Goal: Download file/media

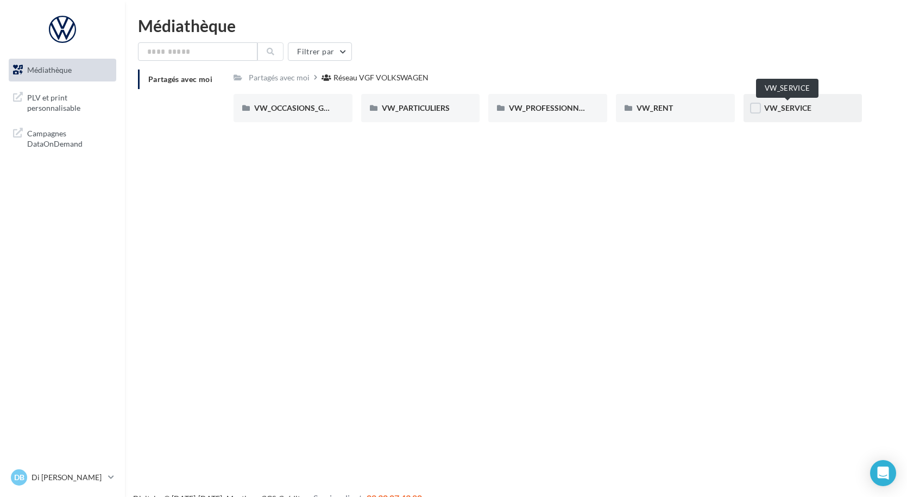
click at [790, 108] on span "VW_SERVICE" at bounding box center [787, 107] width 47 height 9
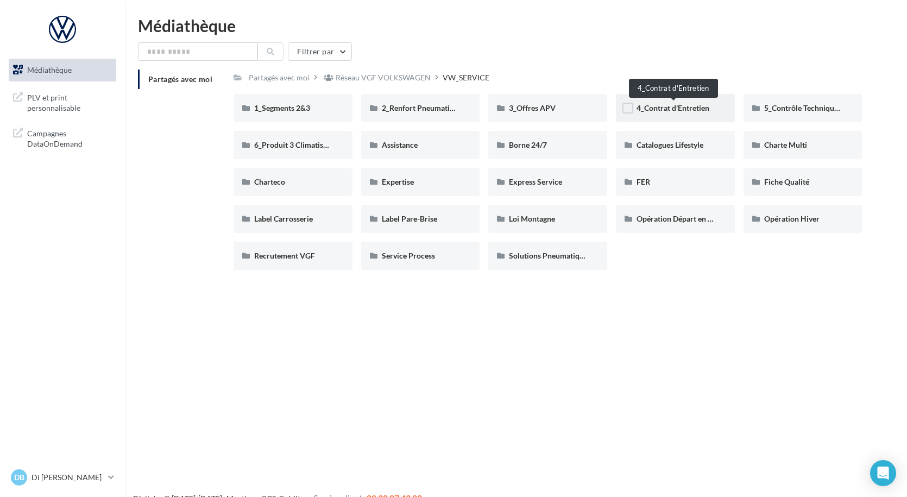
click at [686, 110] on span "4_Contrat d'Entretien" at bounding box center [672, 107] width 73 height 9
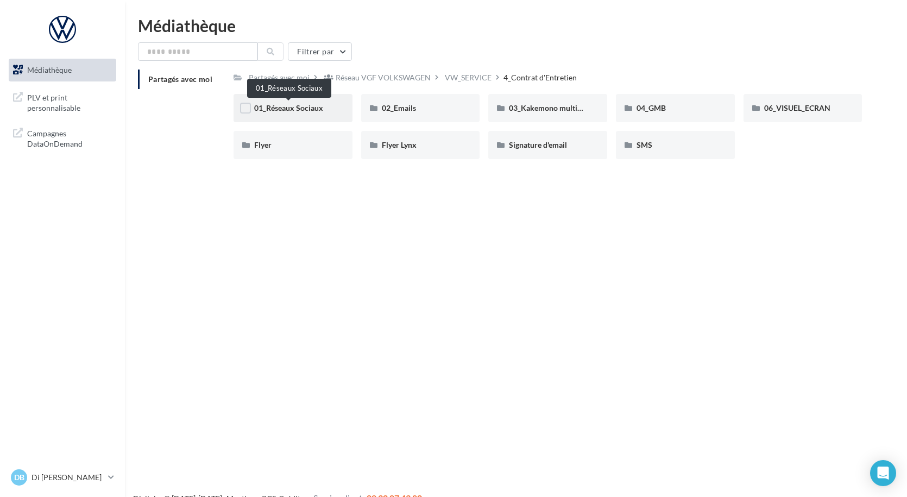
click at [284, 109] on span "01_Réseaux Sociaux" at bounding box center [288, 107] width 69 height 9
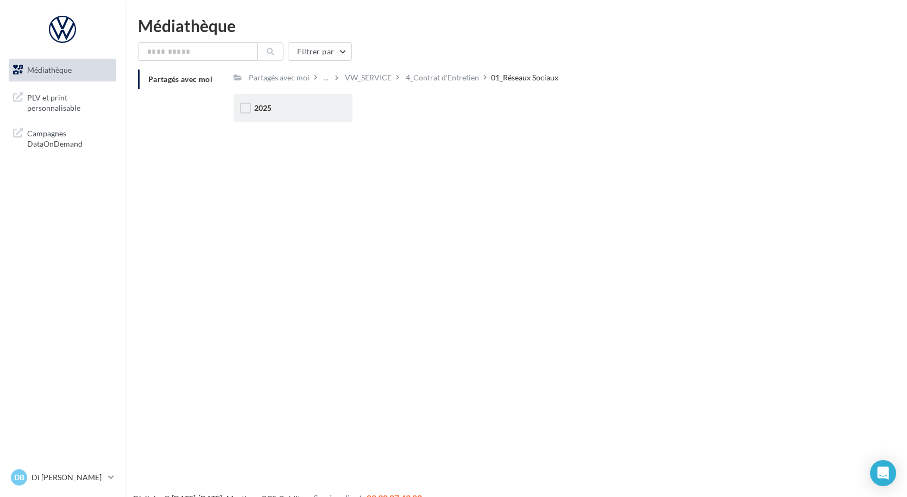
click at [287, 114] on div "2025" at bounding box center [292, 108] width 119 height 28
click at [390, 111] on span "Posts" at bounding box center [391, 107] width 18 height 9
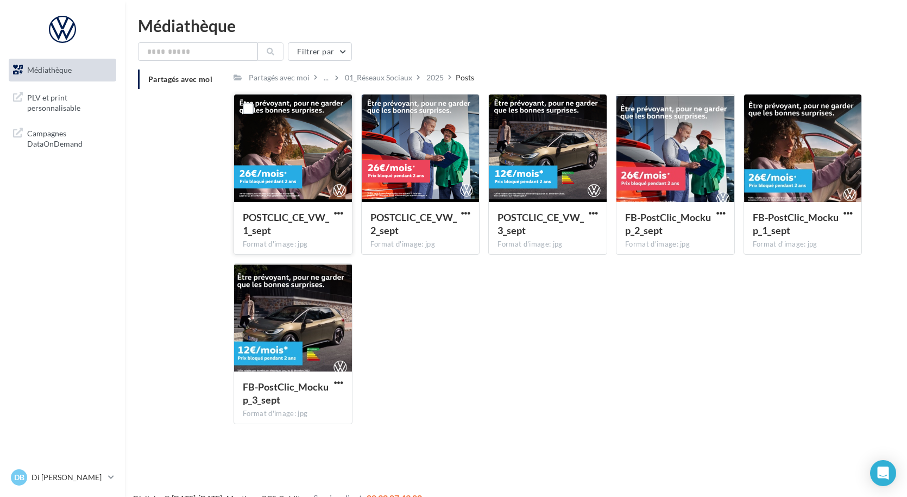
click at [324, 168] on div at bounding box center [293, 148] width 118 height 109
click at [53, 72] on span "Médiathèque" at bounding box center [49, 69] width 45 height 9
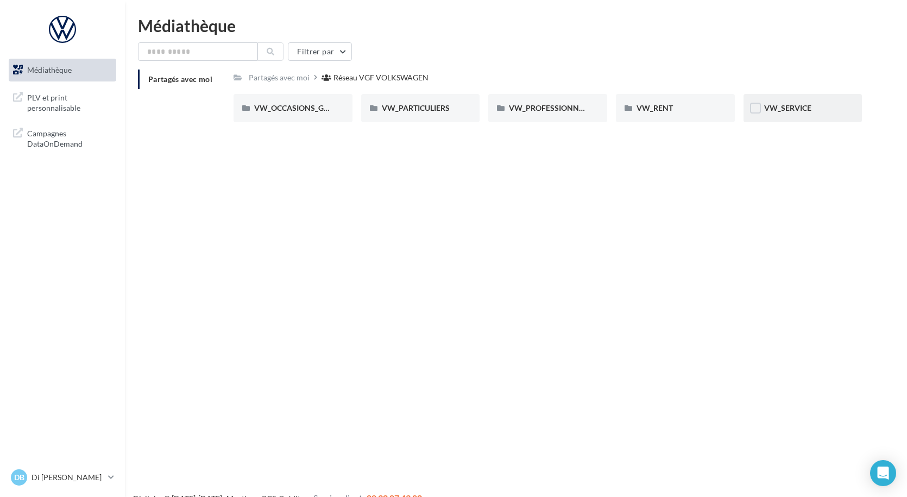
click at [761, 104] on div "VW_SERVICE" at bounding box center [802, 108] width 119 height 28
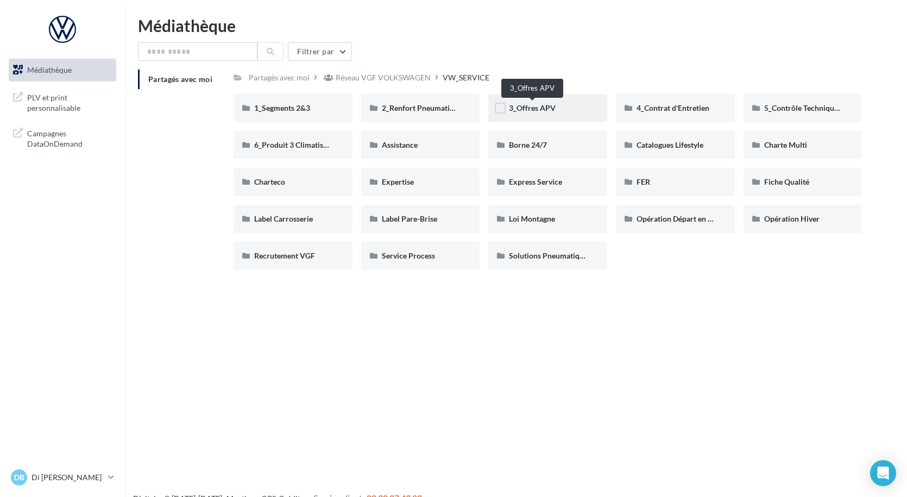
click at [527, 103] on span "3_Offres APV" at bounding box center [532, 107] width 47 height 9
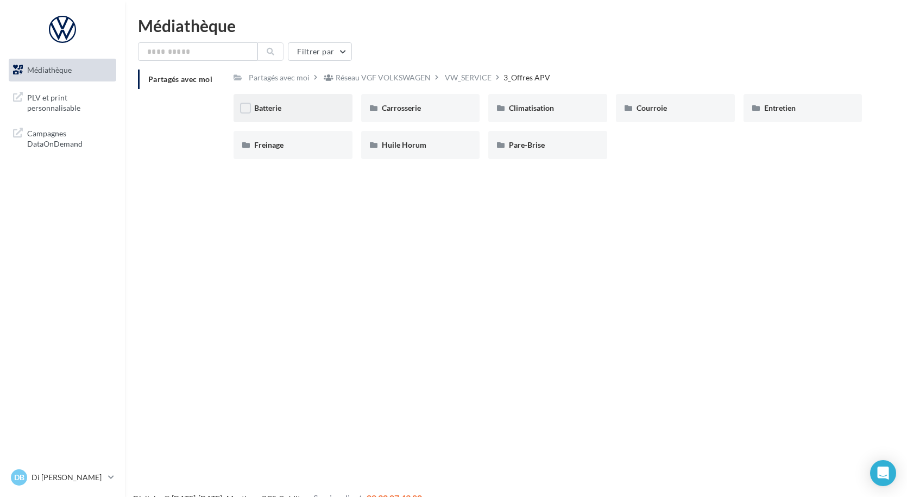
click at [285, 111] on div "Batterie" at bounding box center [293, 108] width 78 height 11
click at [666, 114] on div "Courroie" at bounding box center [675, 108] width 119 height 28
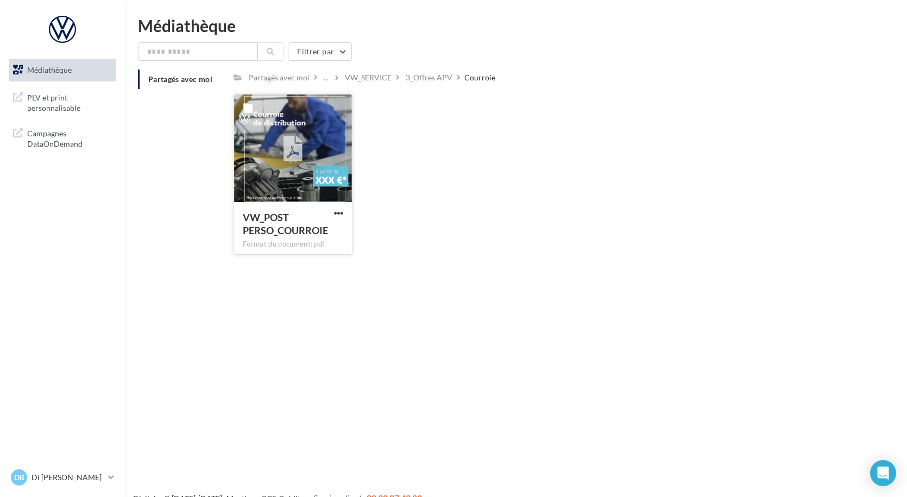
click at [328, 181] on div at bounding box center [293, 148] width 118 height 109
click at [342, 212] on span "button" at bounding box center [338, 213] width 9 height 9
click at [293, 235] on button "Télécharger" at bounding box center [291, 234] width 109 height 28
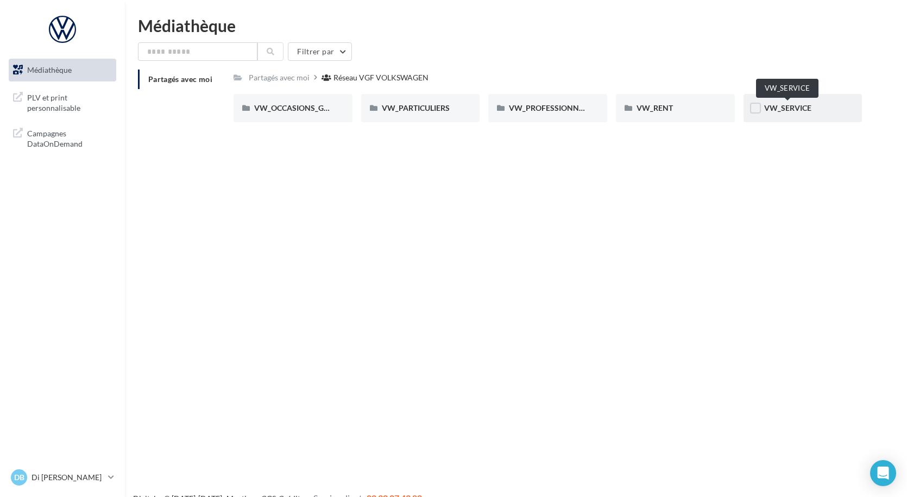
click at [800, 106] on span "VW_SERVICE" at bounding box center [787, 107] width 47 height 9
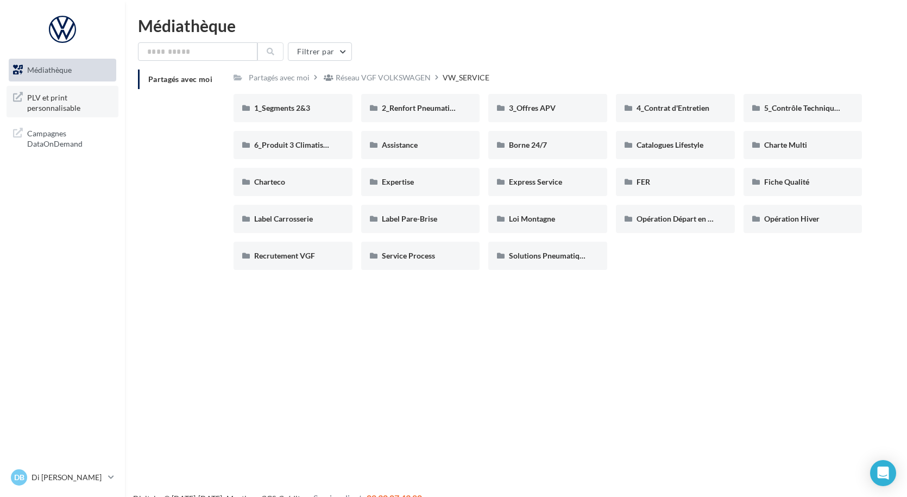
click at [52, 104] on span "PLV et print personnalisable" at bounding box center [69, 101] width 85 height 23
click at [781, 184] on span "Fiche Qualité" at bounding box center [786, 181] width 45 height 9
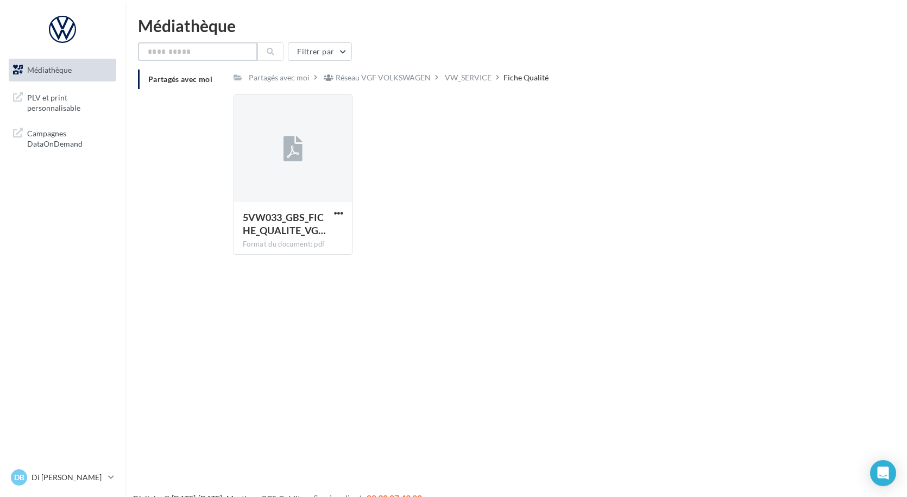
click at [171, 46] on input "text" at bounding box center [197, 51] width 119 height 18
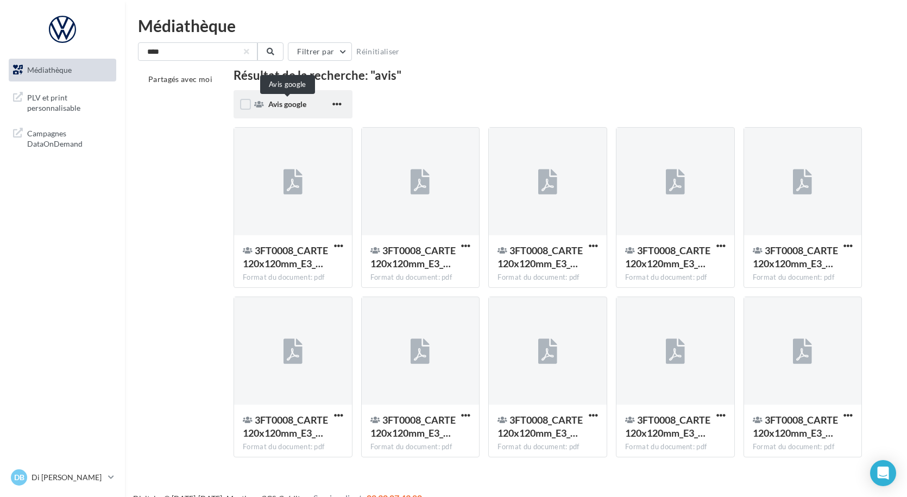
click at [281, 105] on span "Avis google" at bounding box center [287, 103] width 38 height 9
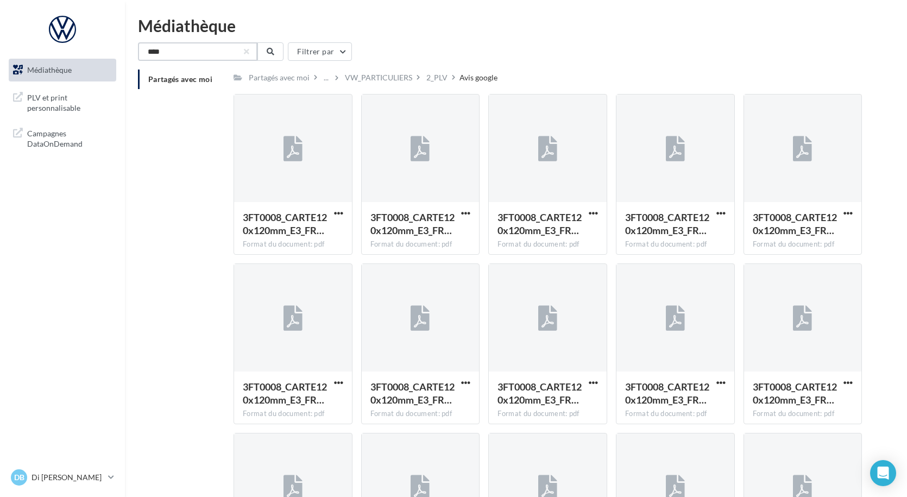
drag, startPoint x: 175, startPoint y: 59, endPoint x: 95, endPoint y: 55, distance: 79.9
click at [275, 54] on button at bounding box center [270, 51] width 26 height 18
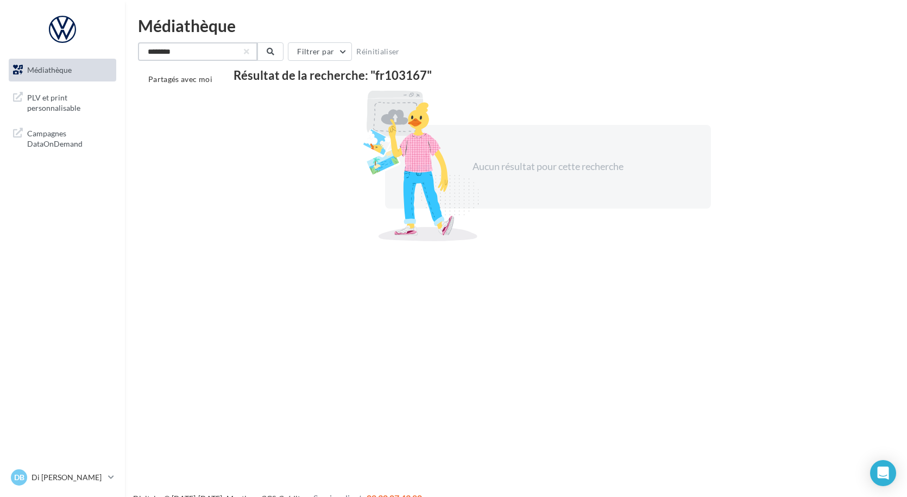
drag, startPoint x: 189, startPoint y: 53, endPoint x: 41, endPoint y: 46, distance: 148.4
click at [41, 46] on div "Médiathèque PLV et print personnalisable" at bounding box center [453, 265] width 907 height 497
type input "*"
click at [269, 53] on icon at bounding box center [271, 52] width 8 height 8
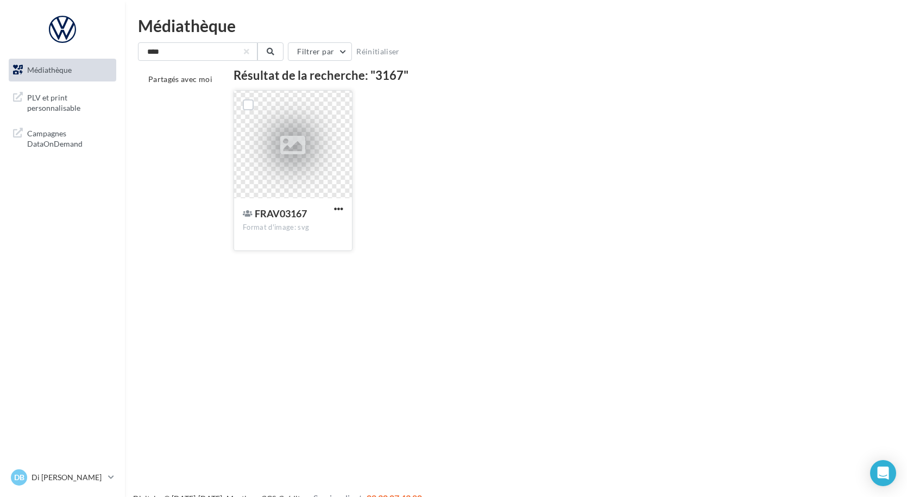
click at [281, 218] on span "FRAV03167" at bounding box center [281, 213] width 52 height 12
drag, startPoint x: 276, startPoint y: 210, endPoint x: 313, endPoint y: 211, distance: 37.0
click at [281, 210] on span "FRAV03167" at bounding box center [281, 213] width 52 height 12
click at [334, 209] on span "button" at bounding box center [338, 208] width 9 height 9
drag, startPoint x: 274, startPoint y: 232, endPoint x: 267, endPoint y: 225, distance: 9.6
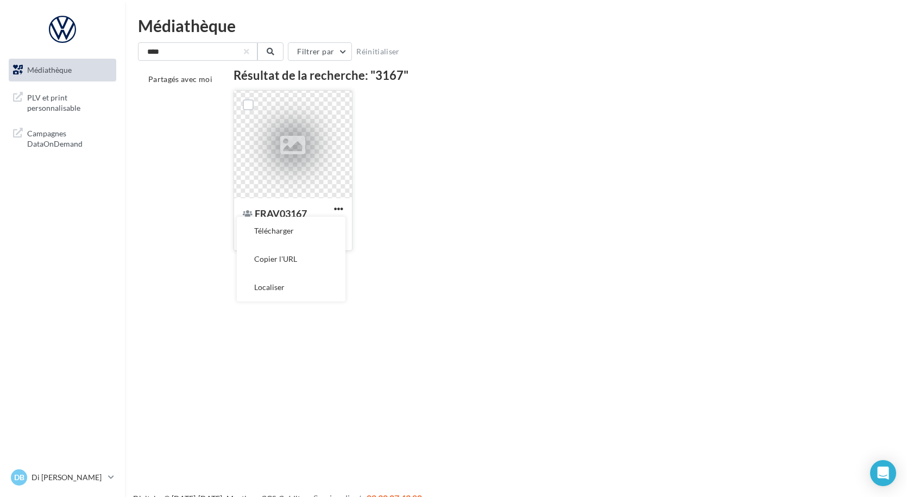
click at [276, 232] on button "Télécharger" at bounding box center [291, 231] width 109 height 28
drag, startPoint x: 206, startPoint y: 52, endPoint x: 99, endPoint y: 52, distance: 107.5
click at [99, 52] on div "Médiathèque PLV et print personnalisable" at bounding box center [453, 265] width 907 height 497
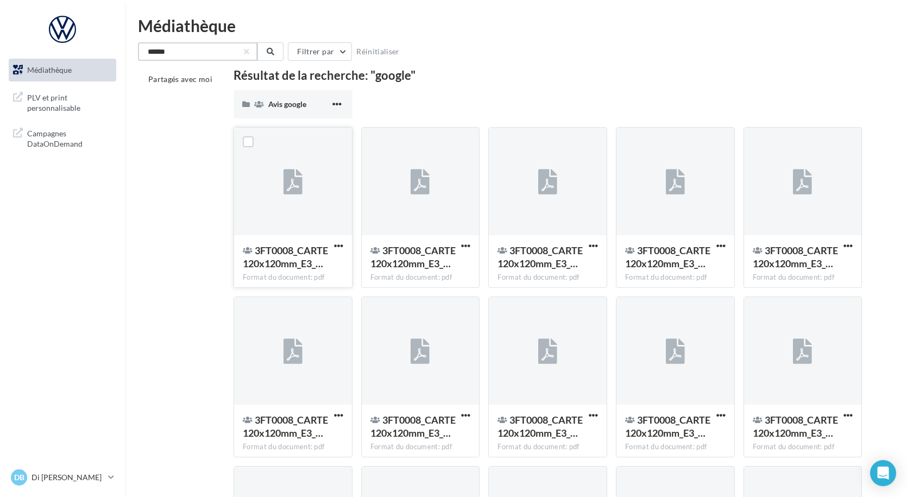
scroll to position [17, 0]
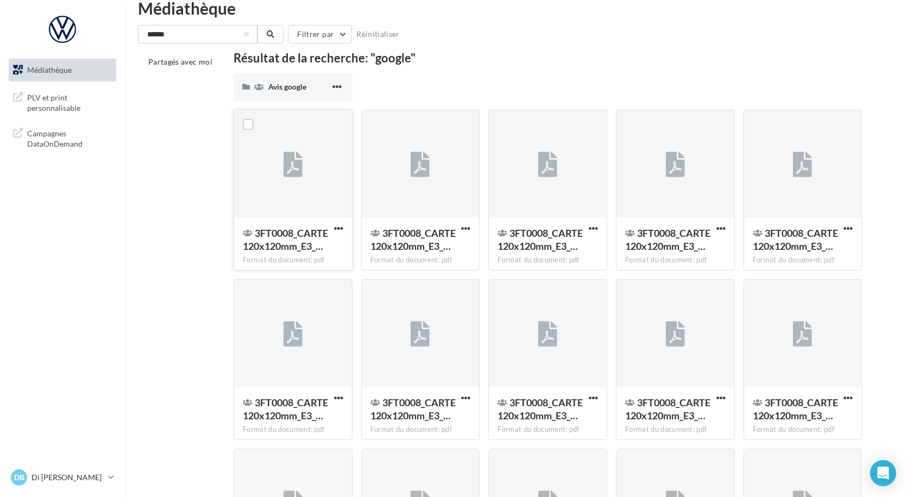
click at [302, 188] on div at bounding box center [293, 164] width 118 height 109
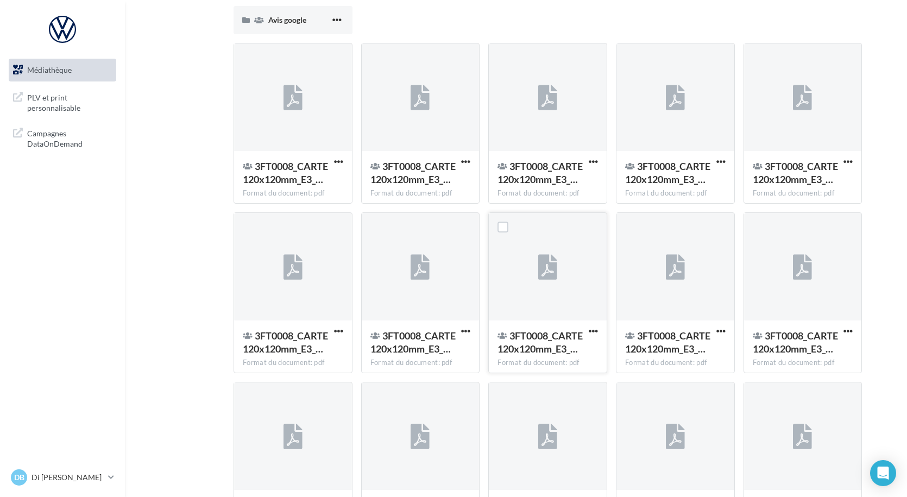
scroll to position [0, 0]
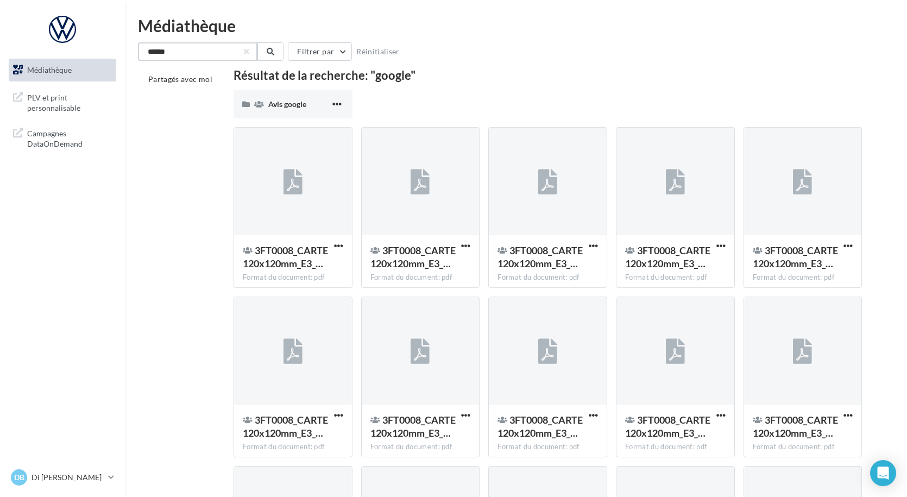
drag, startPoint x: 186, startPoint y: 49, endPoint x: 57, endPoint y: 63, distance: 129.4
type input "*********"
click at [272, 55] on icon at bounding box center [271, 52] width 8 height 8
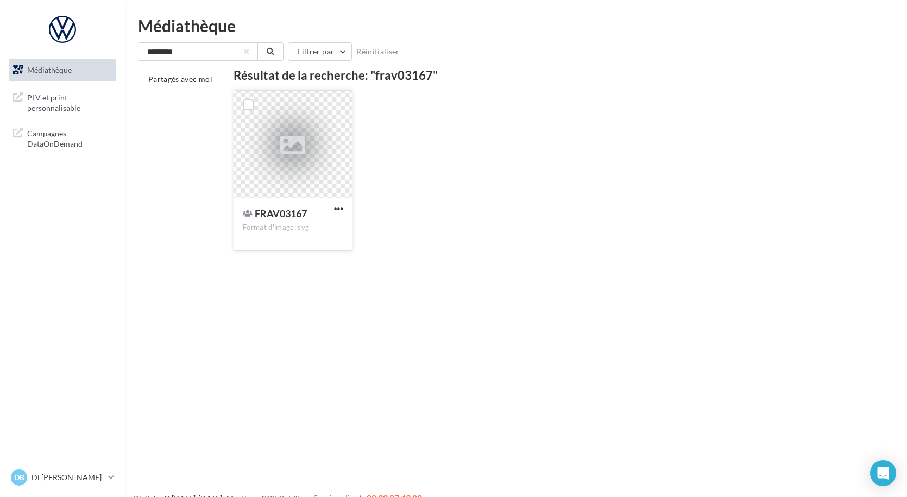
click at [281, 216] on span "FRAV03167" at bounding box center [281, 213] width 52 height 12
click at [298, 153] on icon at bounding box center [292, 144] width 25 height 25
click at [337, 208] on span "button" at bounding box center [338, 208] width 9 height 9
click at [276, 232] on button "Télécharger" at bounding box center [291, 231] width 109 height 28
